Goal: Navigation & Orientation: Find specific page/section

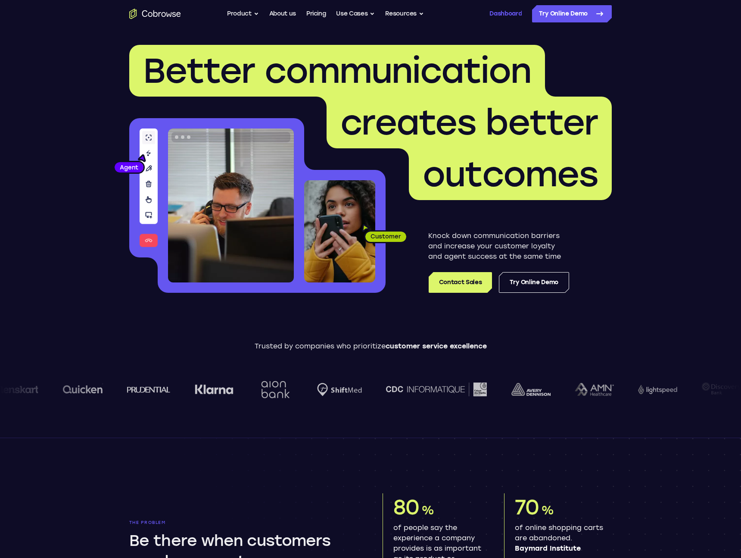
click at [511, 14] on link "Dashboard" at bounding box center [506, 13] width 32 height 17
click at [507, 18] on link "Dashboard" at bounding box center [506, 13] width 32 height 17
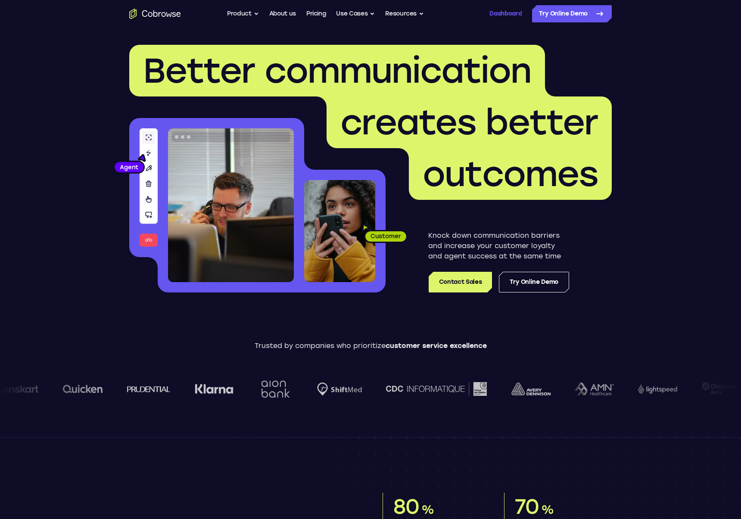
click at [506, 15] on link "Dashboard" at bounding box center [506, 13] width 32 height 17
